Goal: Complete application form

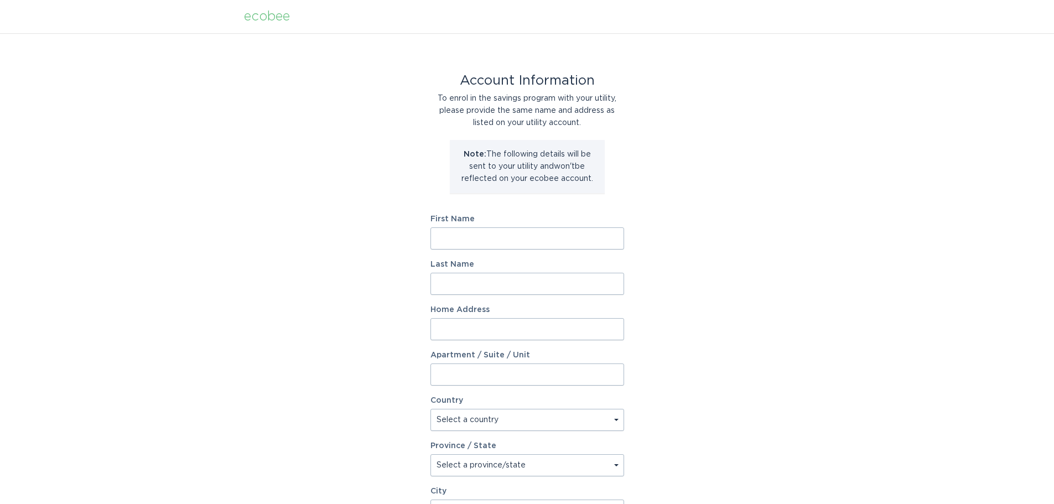
click at [497, 236] on input "First Name" at bounding box center [527, 238] width 194 height 22
type input "[PERSON_NAME]"
click at [440, 279] on input "Last Name" at bounding box center [527, 284] width 194 height 22
type input "[PERSON_NAME]"
click at [444, 326] on input "Home Address" at bounding box center [527, 329] width 194 height 22
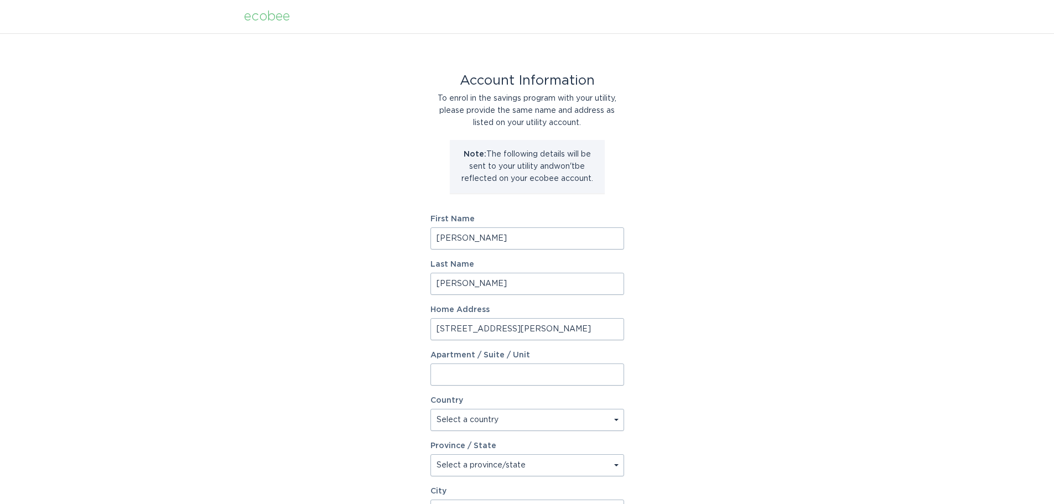
type input "[STREET_ADDRESS][PERSON_NAME]"
click at [747, 235] on div "Account Information To enrol in the savings program with your utility, please p…" at bounding box center [527, 338] width 1054 height 611
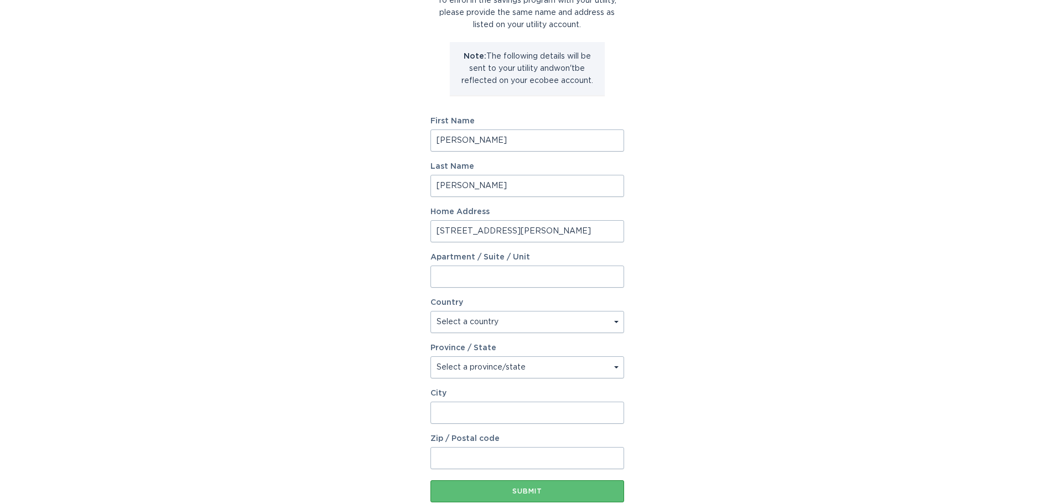
scroll to position [111, 0]
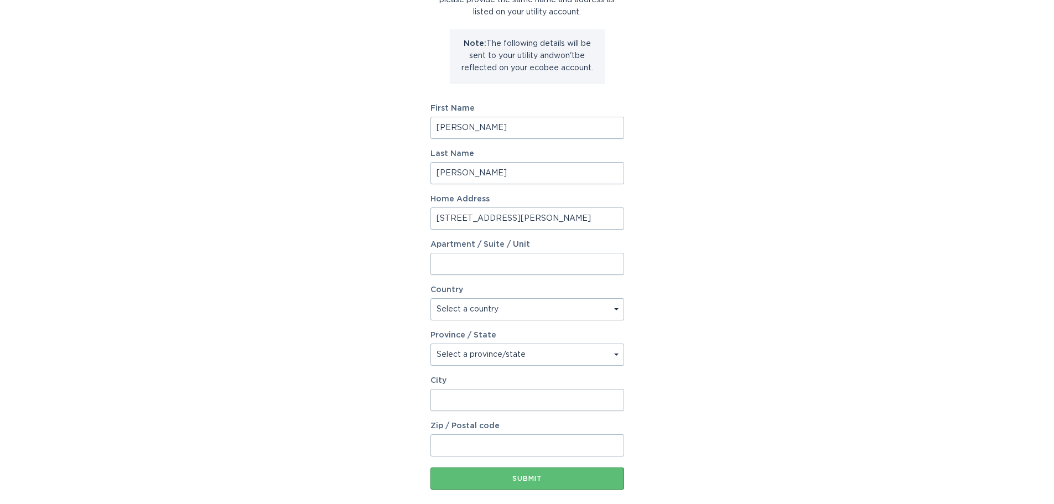
click at [535, 313] on select "Select a country Canada USA" at bounding box center [527, 309] width 194 height 22
select select "US"
click at [430, 298] on select "Select a country Canada USA" at bounding box center [527, 309] width 194 height 22
click at [528, 355] on select "Select a province/state Alabama Alaska American Samoa Arizona Arkansas Californ…" at bounding box center [527, 355] width 194 height 22
select select "CA"
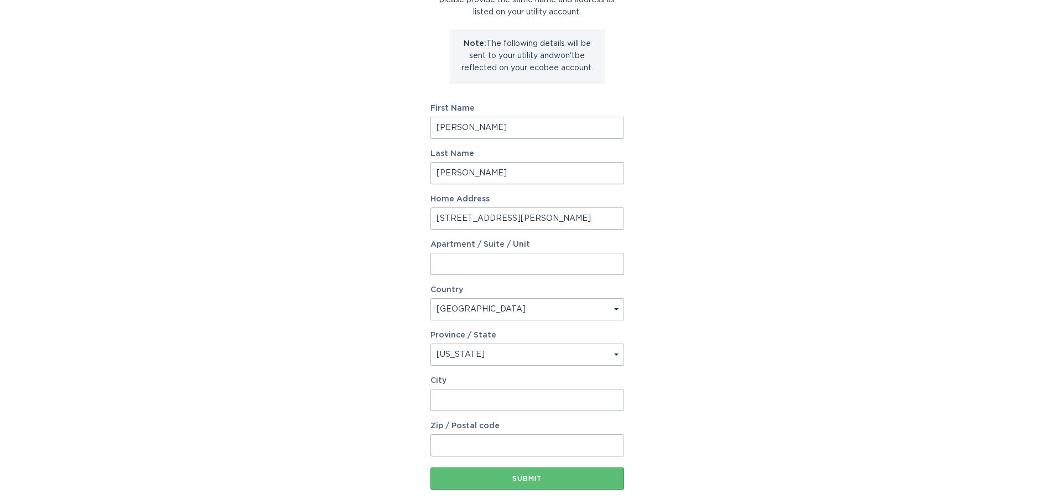
click at [430, 344] on select "Select a province/state Alabama Alaska American Samoa Arizona Arkansas Californ…" at bounding box center [527, 355] width 194 height 22
click at [517, 389] on input "City" at bounding box center [527, 400] width 194 height 22
type input "Ontario"
click at [787, 406] on div "Account Information To enrol in the savings program with your utility, please p…" at bounding box center [527, 228] width 1054 height 611
click at [519, 451] on input "Zip / Postal code" at bounding box center [527, 445] width 194 height 22
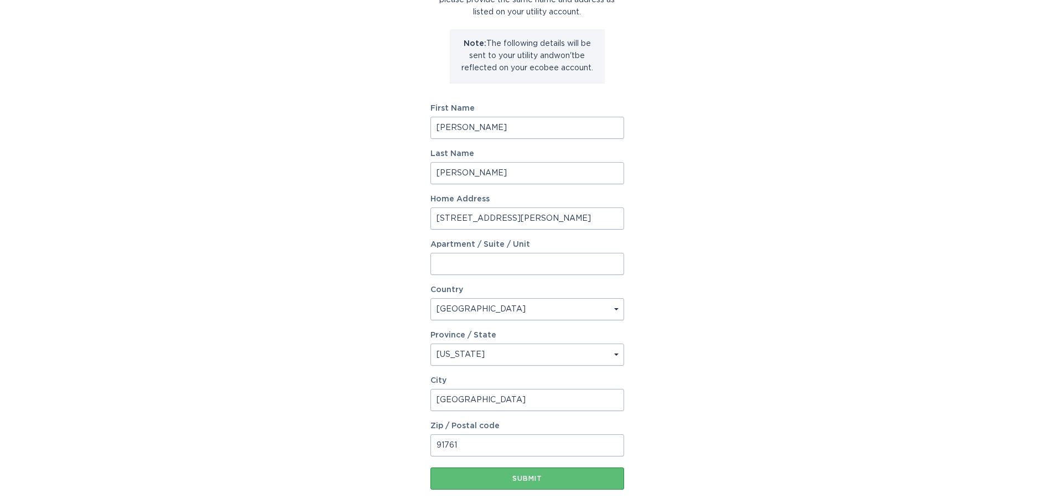
type input "91761"
click at [753, 421] on div "Account Information To enrol in the savings program with your utility, please p…" at bounding box center [527, 228] width 1054 height 611
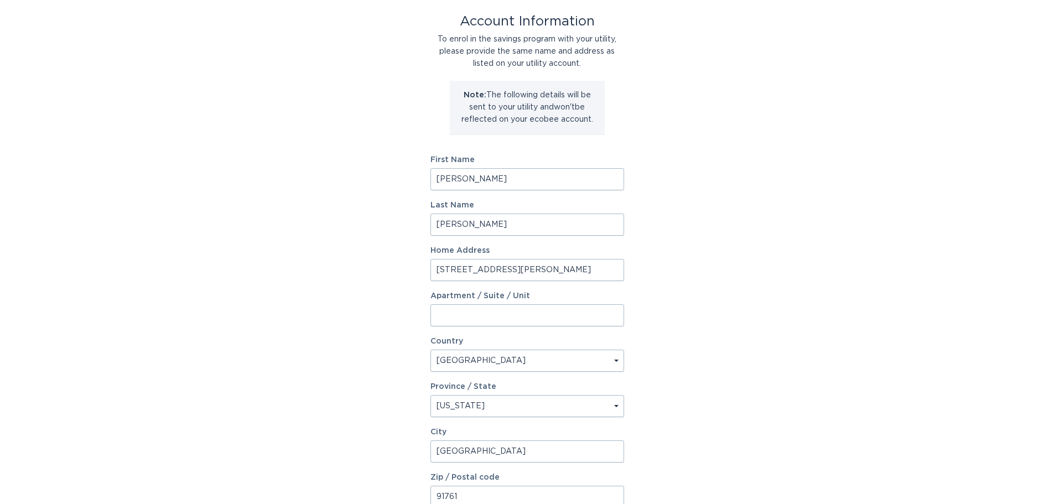
scroll to position [59, 0]
click at [506, 178] on input "Diana" at bounding box center [527, 180] width 194 height 22
type input "Diana Marcela"
click at [503, 217] on div "Last Name Tellez" at bounding box center [527, 219] width 194 height 34
click at [503, 218] on input "Tellez" at bounding box center [527, 225] width 194 height 22
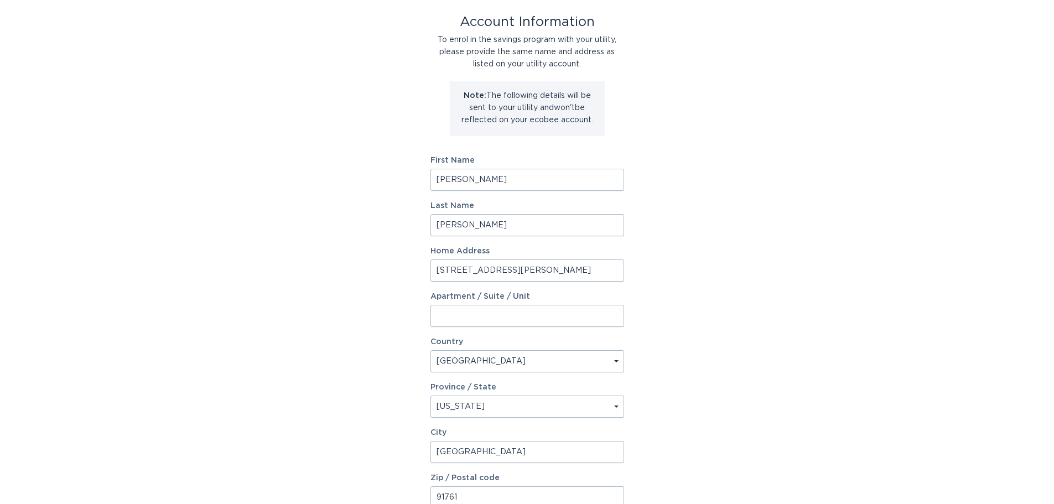
type input "Tellez Gomez"
click at [708, 132] on div "Account Information To enrol in the savings program with your utility, please p…" at bounding box center [527, 280] width 1054 height 611
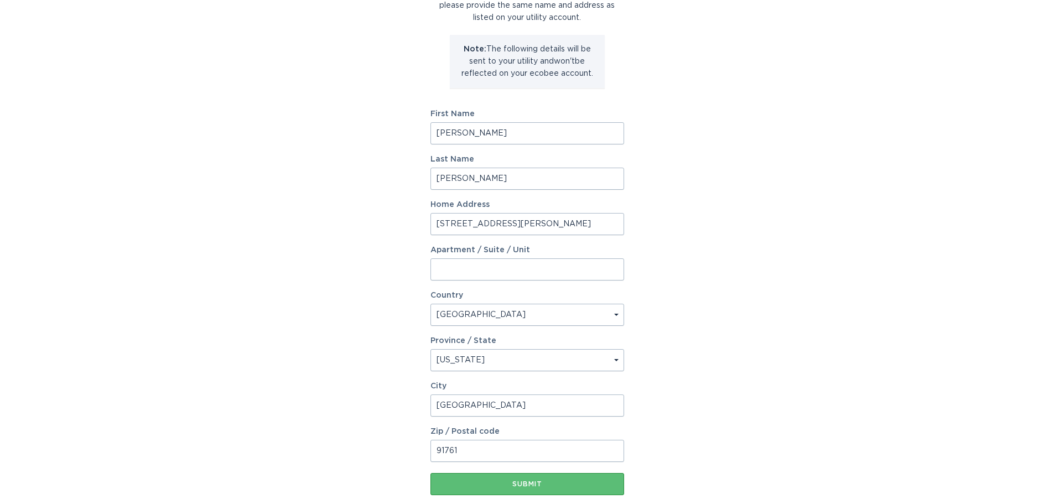
scroll to position [169, 0]
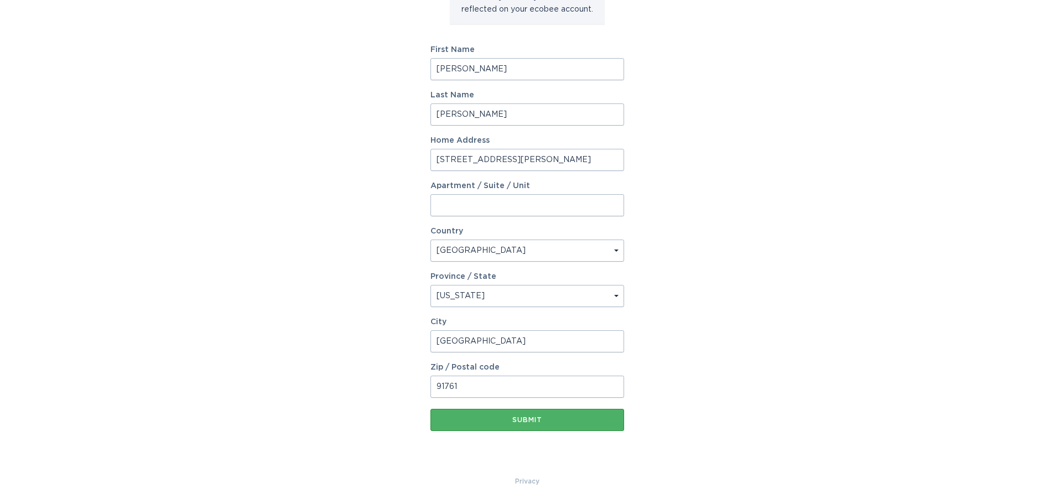
click at [533, 422] on div "Submit" at bounding box center [527, 420] width 183 height 7
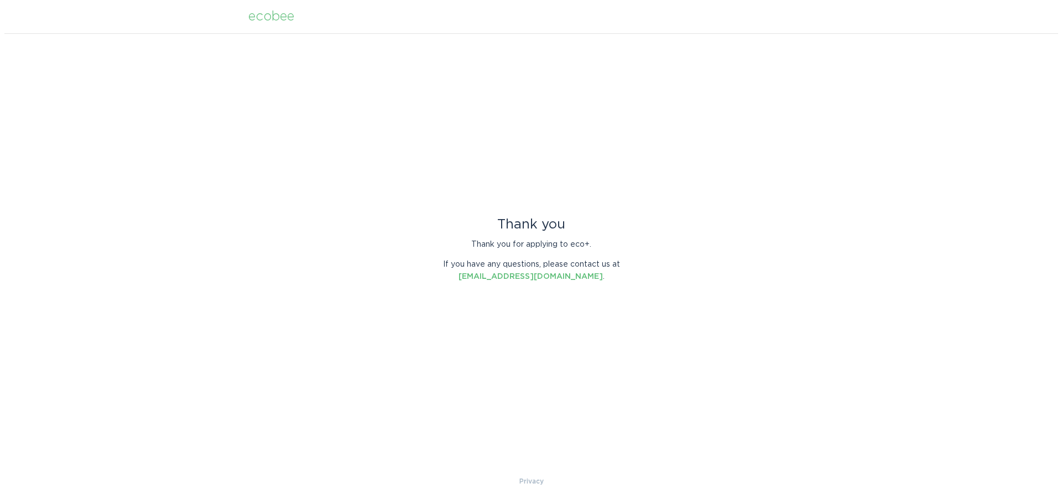
scroll to position [0, 0]
